Goal: Task Accomplishment & Management: Complete application form

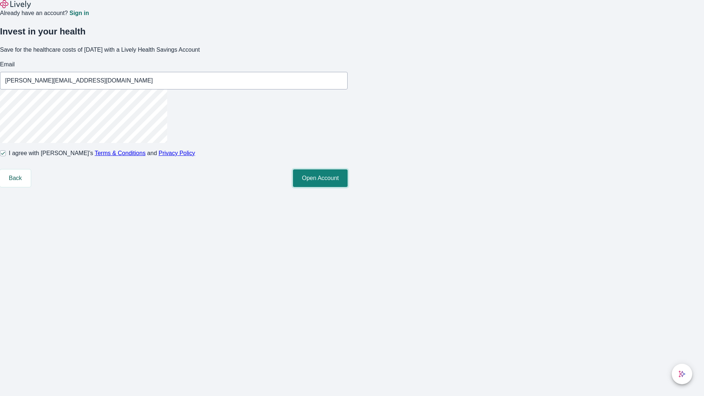
click at [348, 187] on button "Open Account" at bounding box center [320, 178] width 55 height 18
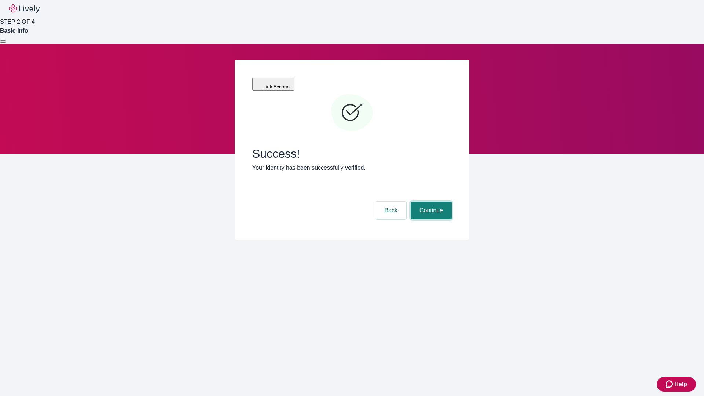
click at [430, 202] on button "Continue" at bounding box center [431, 211] width 41 height 18
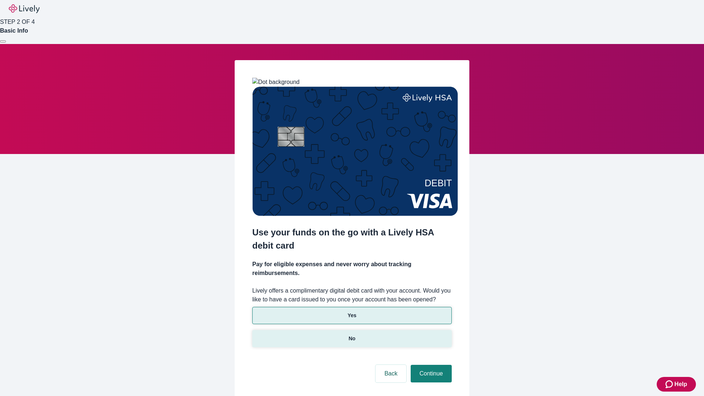
click at [352, 335] on p "No" at bounding box center [352, 339] width 7 height 8
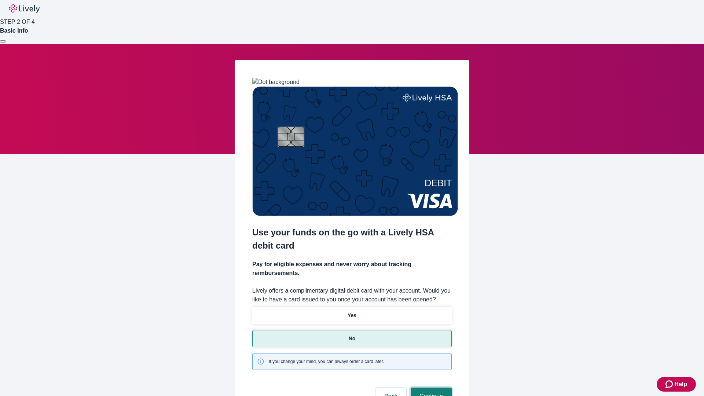
click at [430, 387] on button "Continue" at bounding box center [431, 396] width 41 height 18
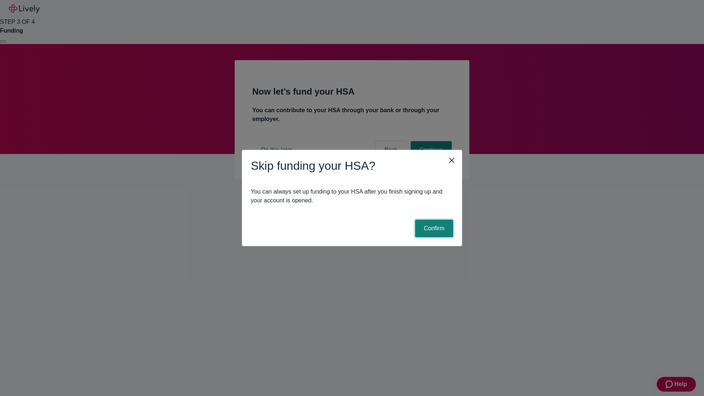
click at [433, 228] on button "Confirm" at bounding box center [434, 229] width 38 height 18
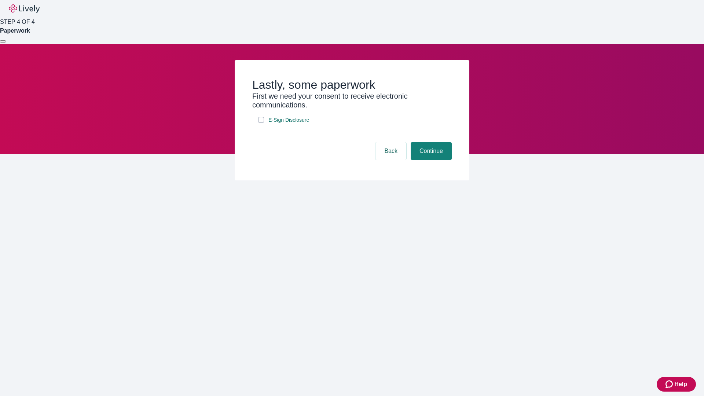
click at [261, 123] on input "E-Sign Disclosure" at bounding box center [261, 120] width 6 height 6
checkbox input "true"
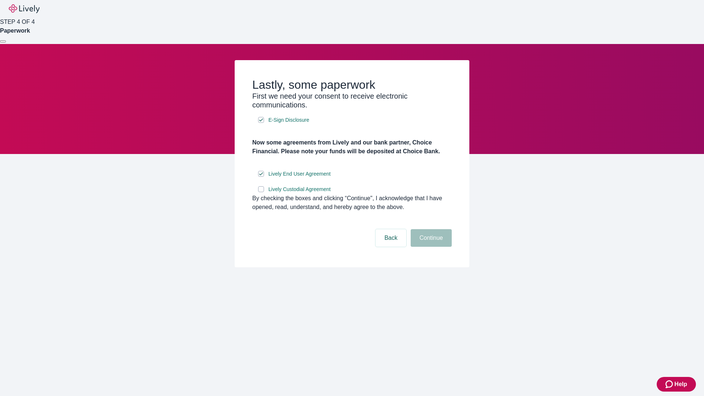
click at [261, 192] on input "Lively Custodial Agreement" at bounding box center [261, 189] width 6 height 6
checkbox input "true"
click at [430, 247] on button "Continue" at bounding box center [431, 238] width 41 height 18
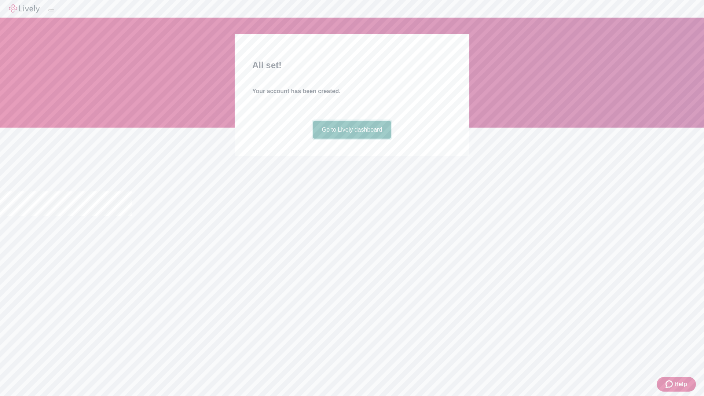
click at [352, 139] on link "Go to Lively dashboard" at bounding box center [352, 130] width 78 height 18
